Goal: Find contact information: Find contact information

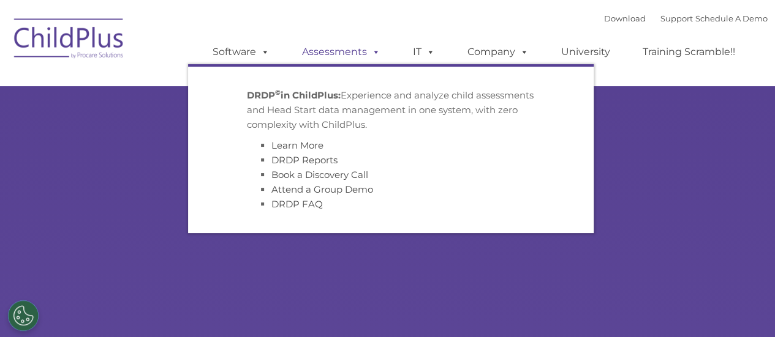
select select "MEDIUM"
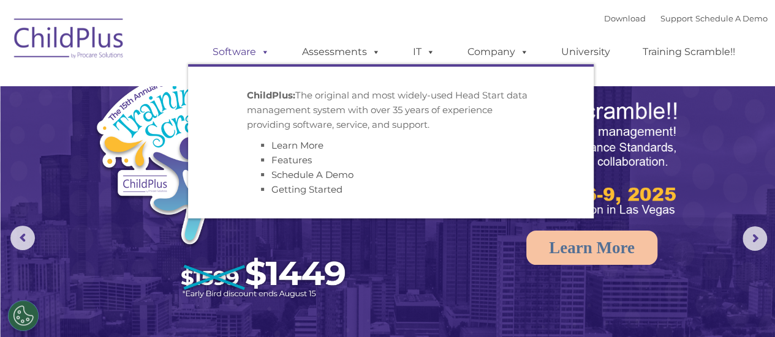
click at [232, 51] on link "Software" at bounding box center [240, 52] width 81 height 24
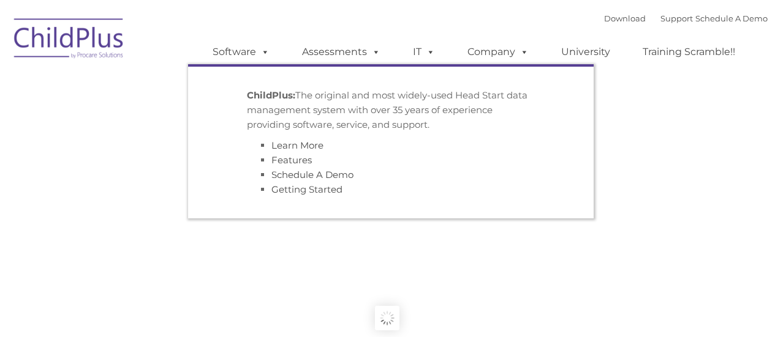
type input ""
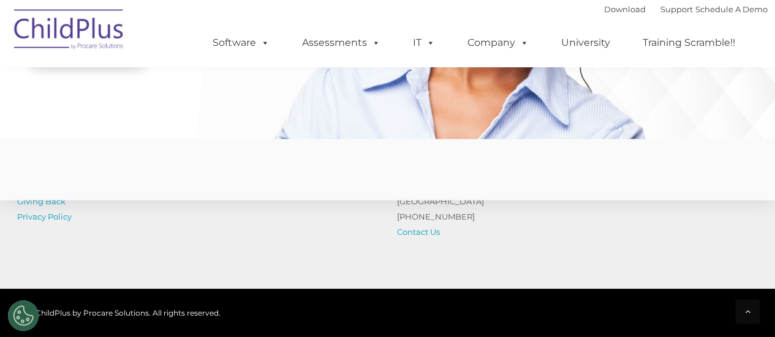
scroll to position [3111, 0]
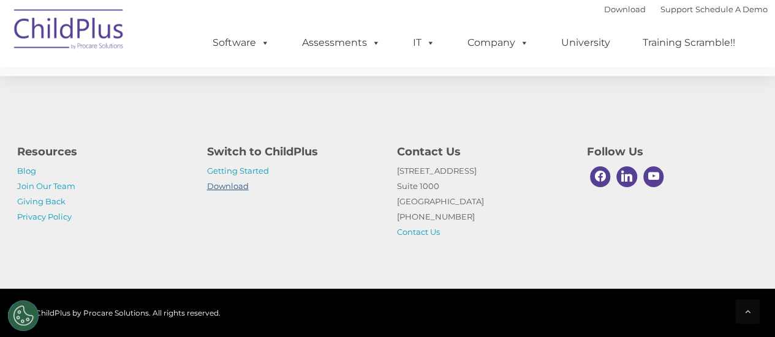
click at [225, 186] on link "Download" at bounding box center [228, 186] width 42 height 10
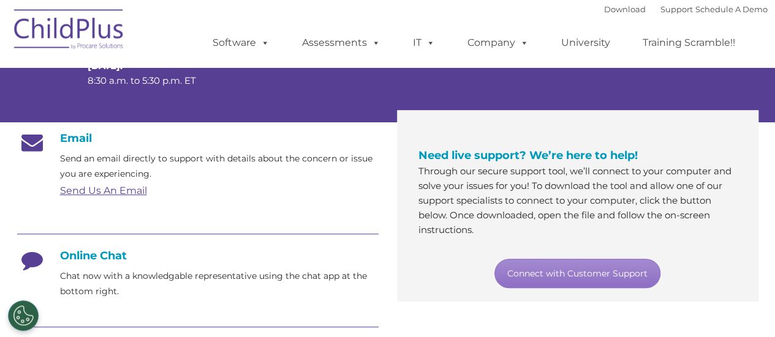
scroll to position [165, 0]
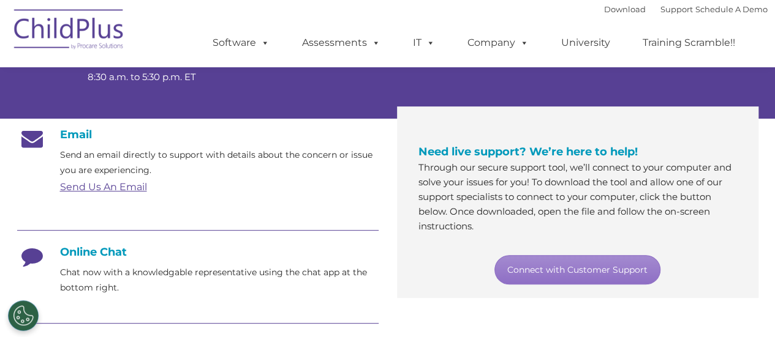
click at [100, 190] on link "Send Us An Email" at bounding box center [103, 187] width 87 height 12
